Goal: Task Accomplishment & Management: Complete application form

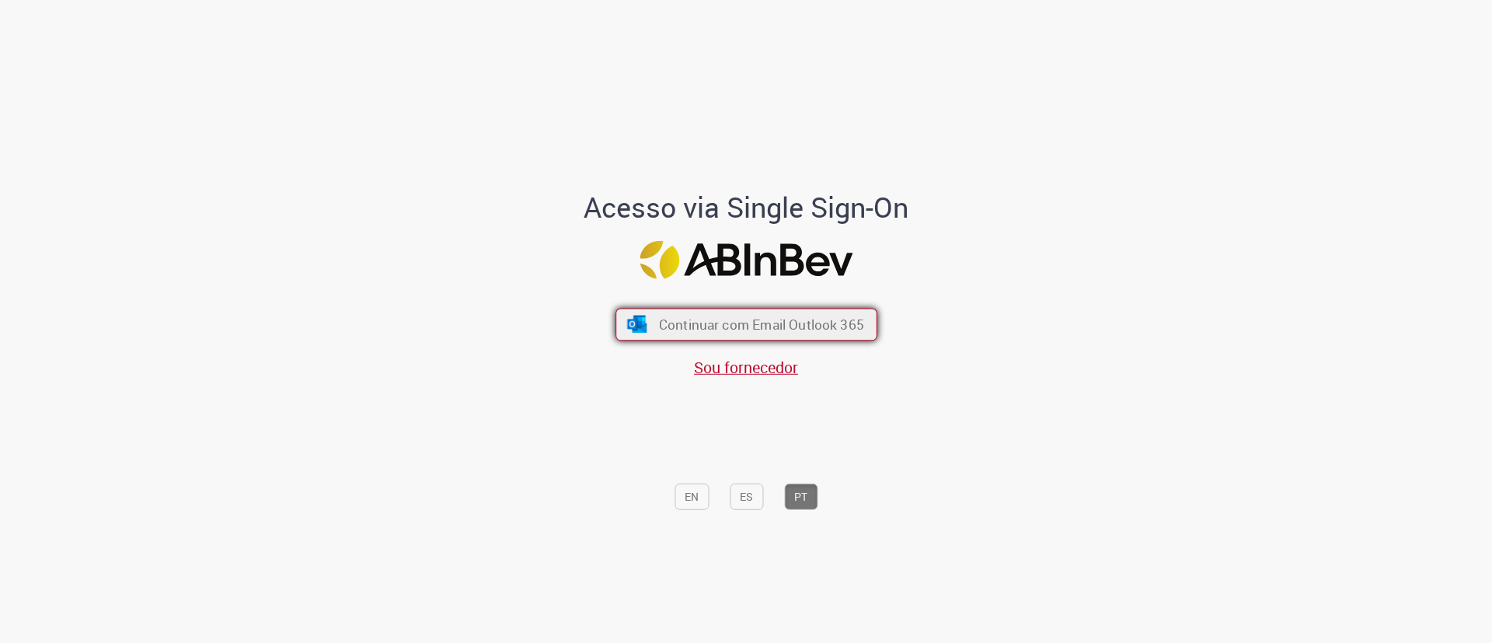
drag, startPoint x: 0, startPoint y: 0, endPoint x: 700, endPoint y: 316, distance: 767.7
click at [700, 316] on span "Continuar com Email Outlook 365" at bounding box center [760, 325] width 205 height 18
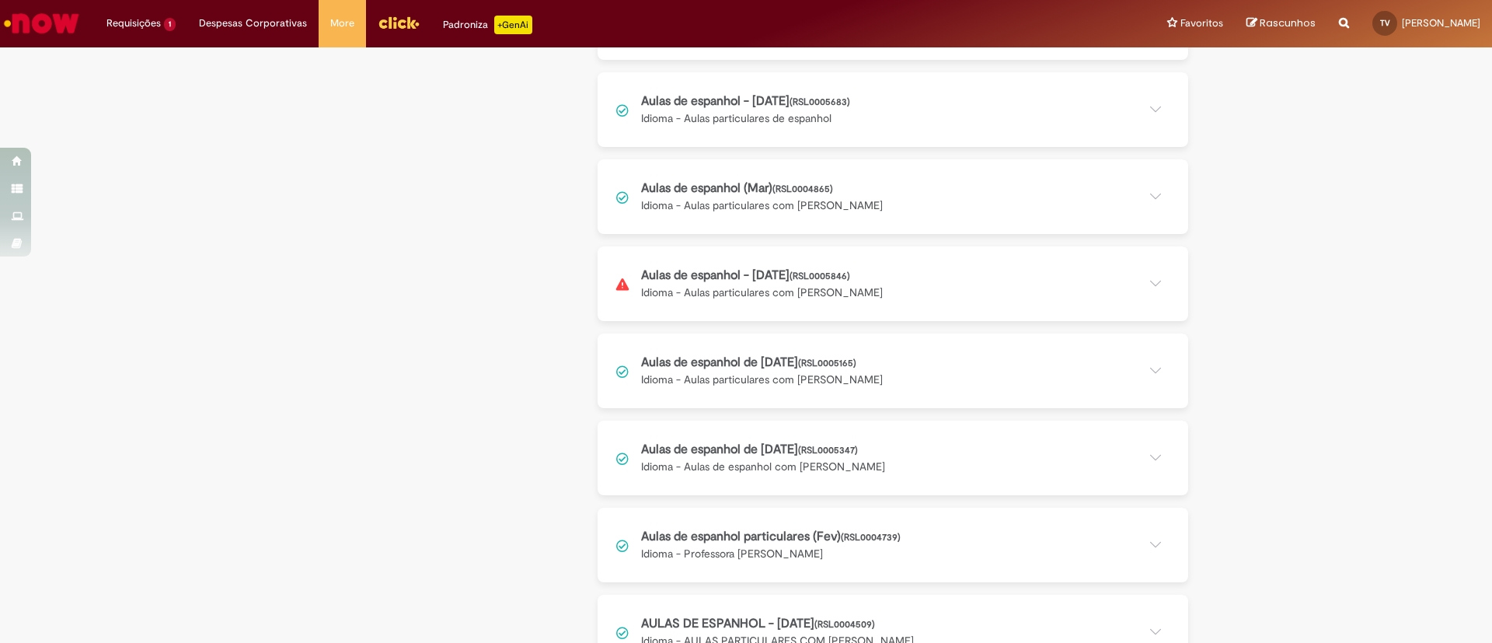
click at [765, 277] on button at bounding box center [893, 283] width 591 height 75
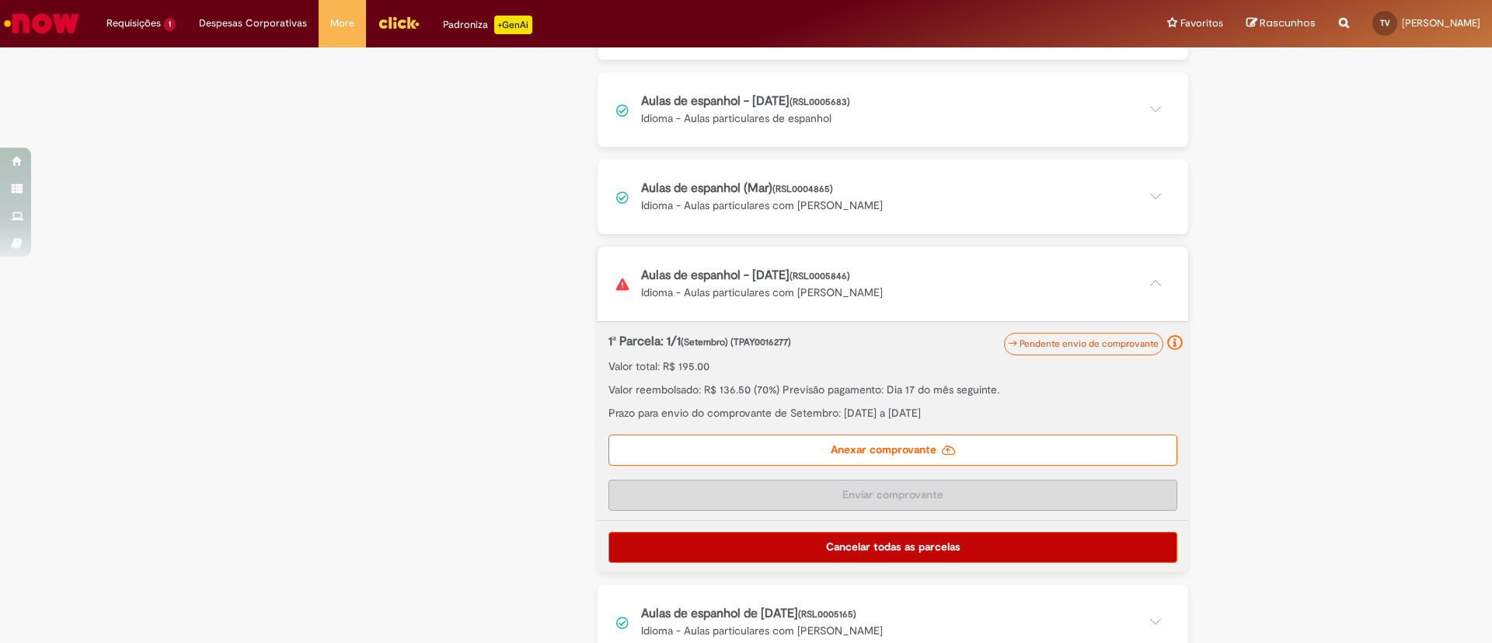
scroll to position [839, 0]
click at [822, 447] on label "Anexar comprovante" at bounding box center [893, 449] width 569 height 31
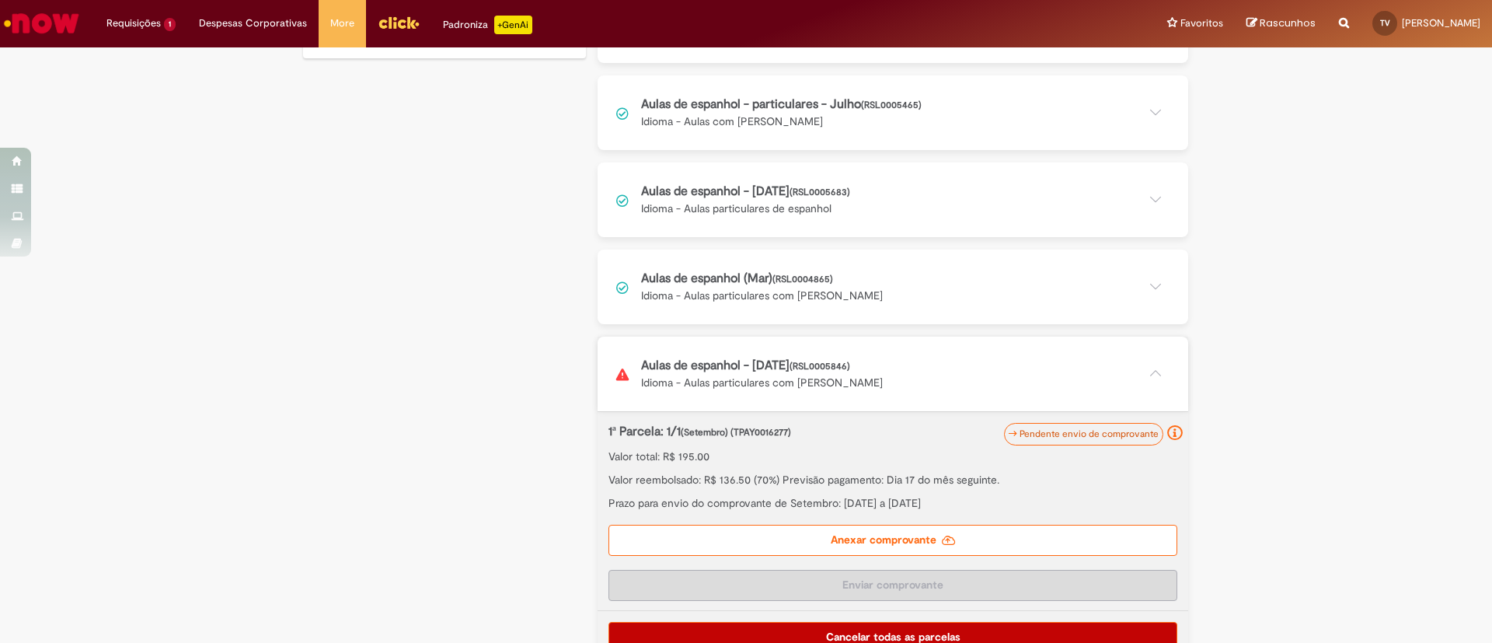
click at [985, 532] on label "Anexar comprovante" at bounding box center [893, 540] width 569 height 31
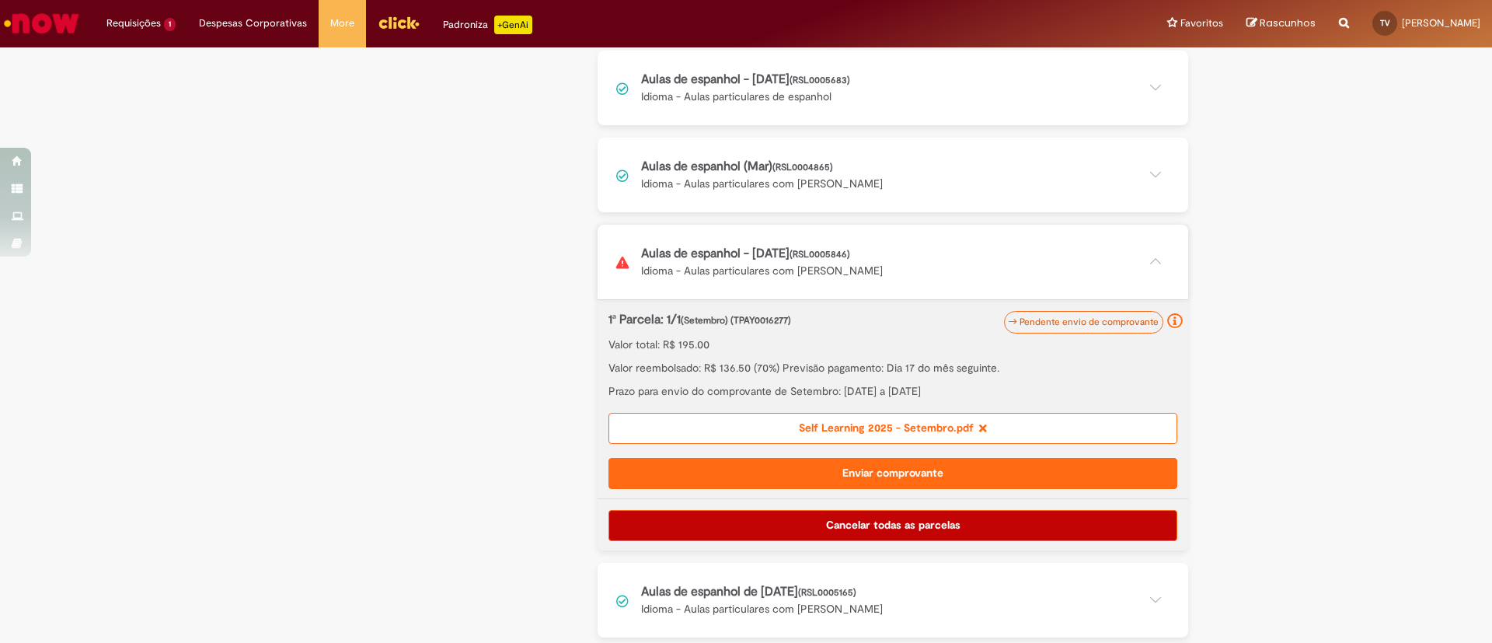
scroll to position [902, 0]
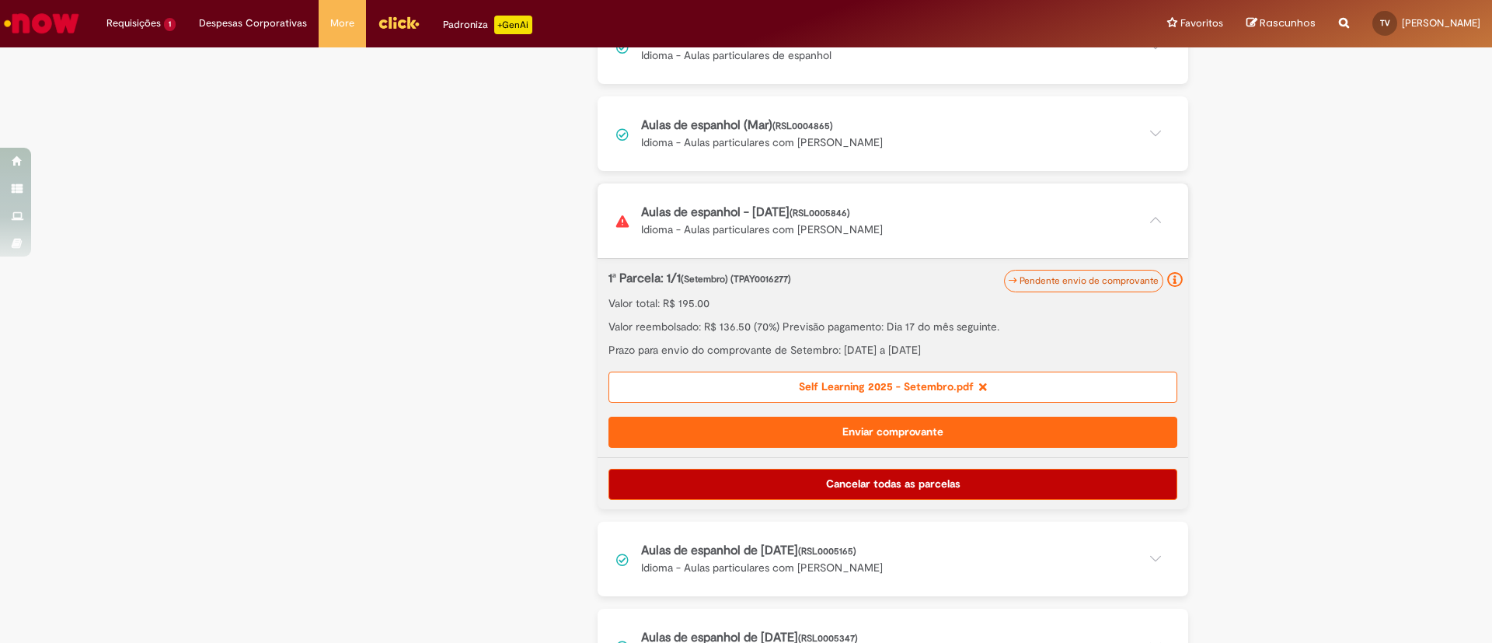
click at [890, 431] on button "Enviar comprovante" at bounding box center [893, 432] width 569 height 31
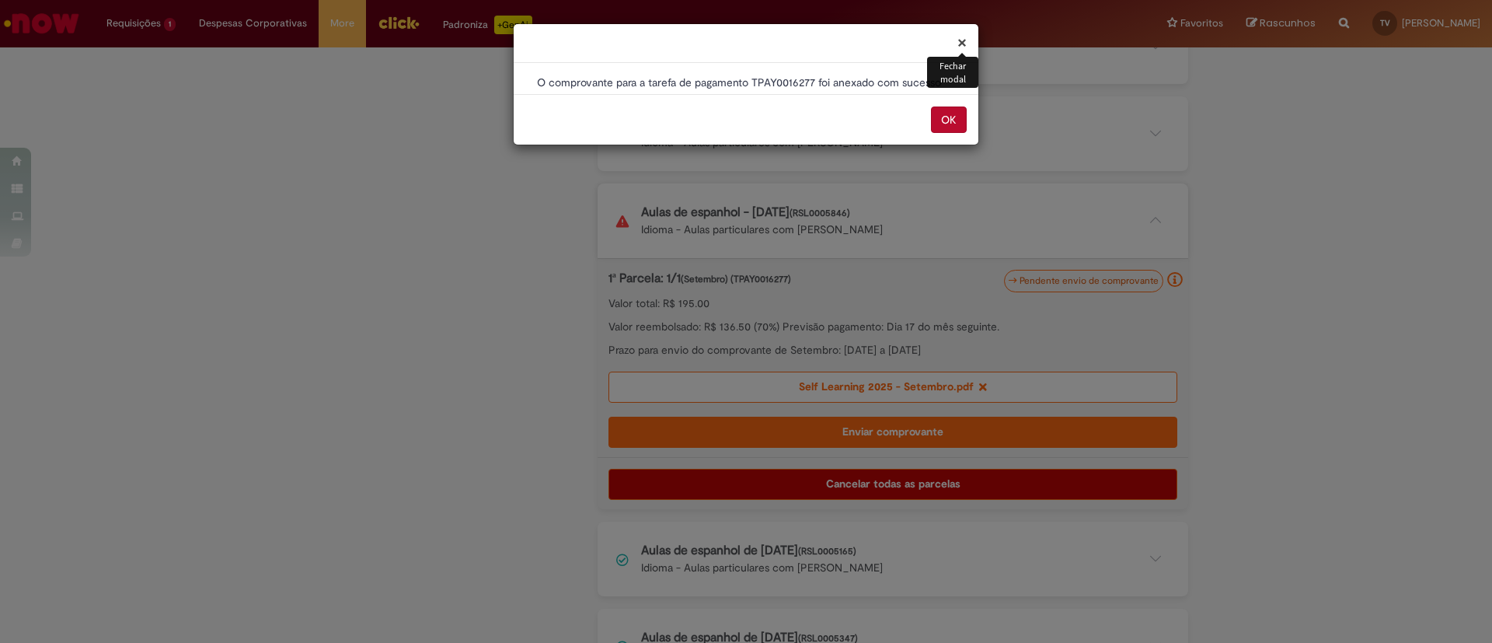
click at [955, 116] on button "OK" at bounding box center [949, 119] width 36 height 26
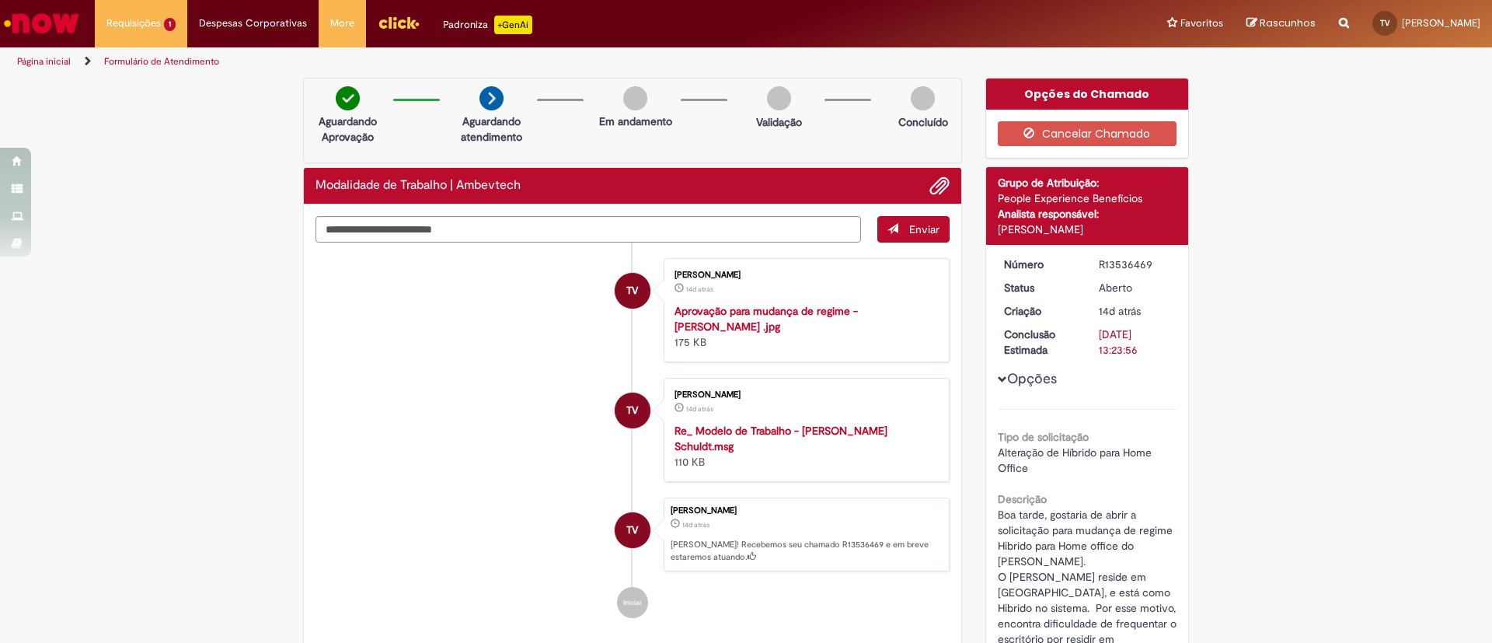
click at [251, 304] on div "Verificar Código de Barras Aguardando Aprovação Aguardando atendimento Em andam…" at bounding box center [746, 623] width 1492 height 1090
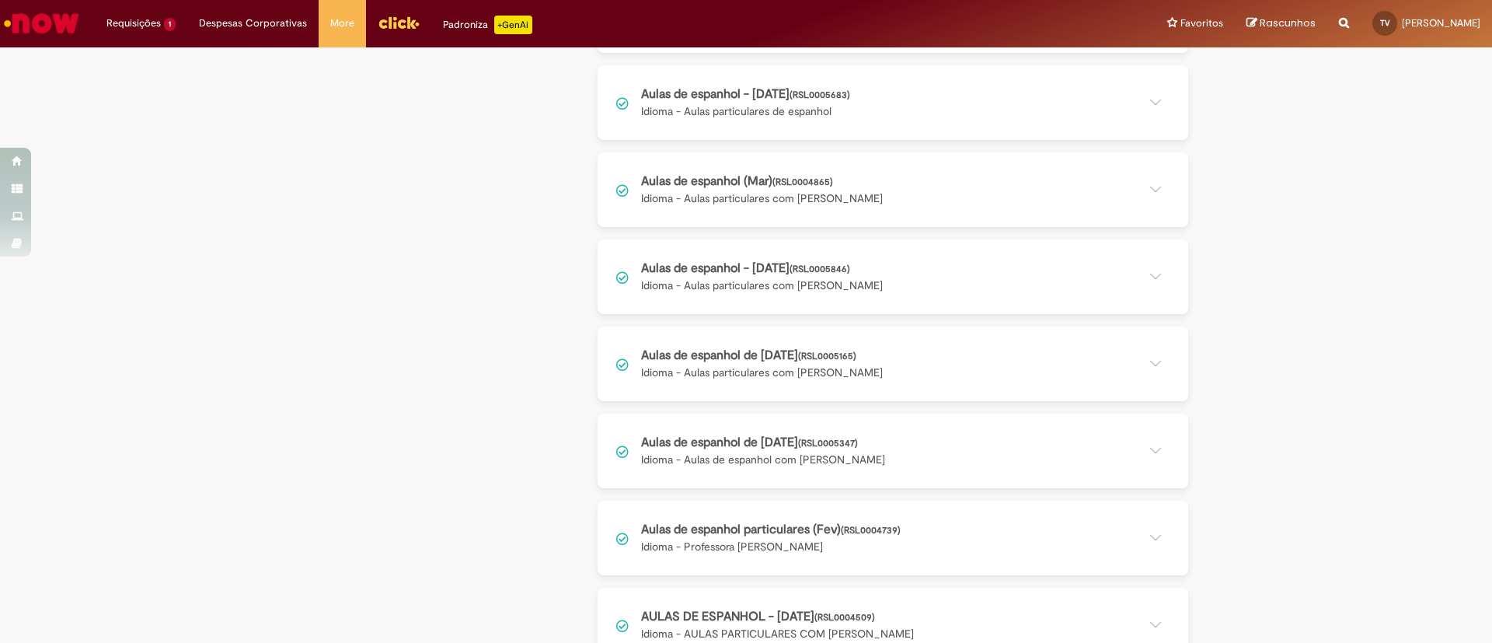
click at [1129, 268] on button at bounding box center [893, 276] width 591 height 75
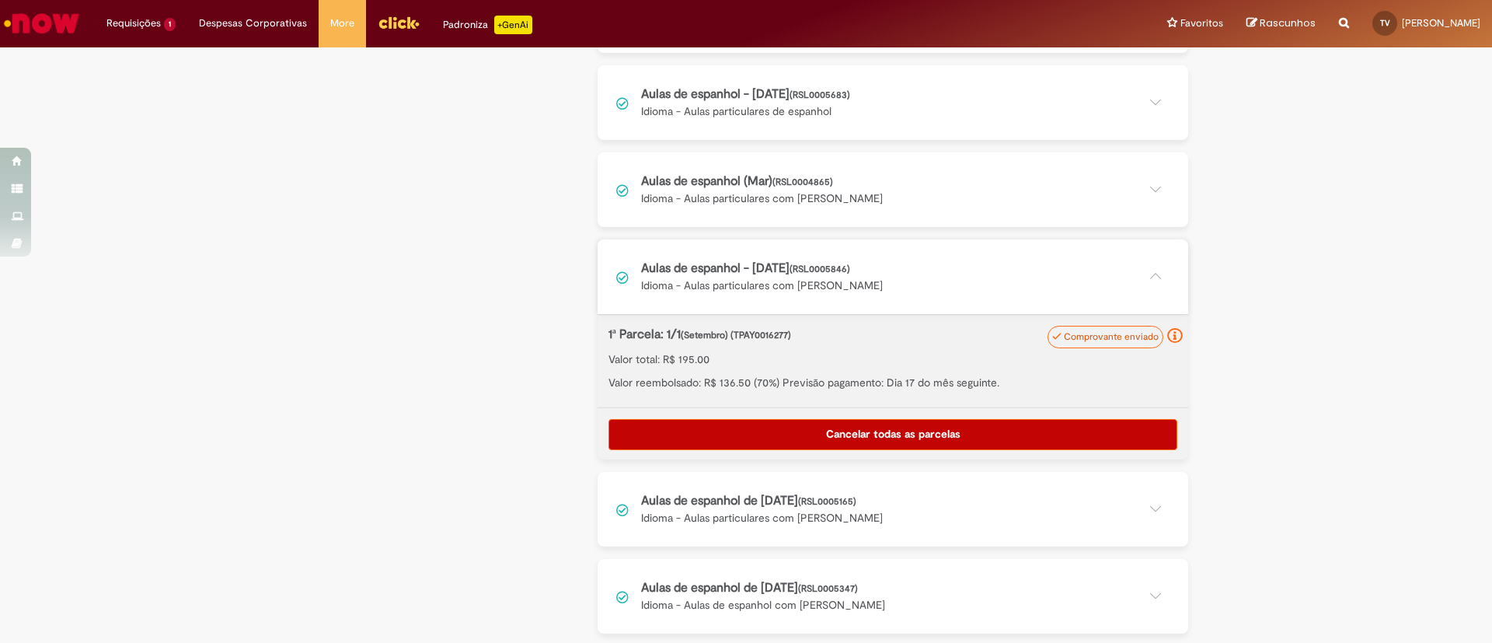
scroll to position [846, 0]
click at [721, 258] on button at bounding box center [893, 276] width 591 height 75
